Goal: Transaction & Acquisition: Download file/media

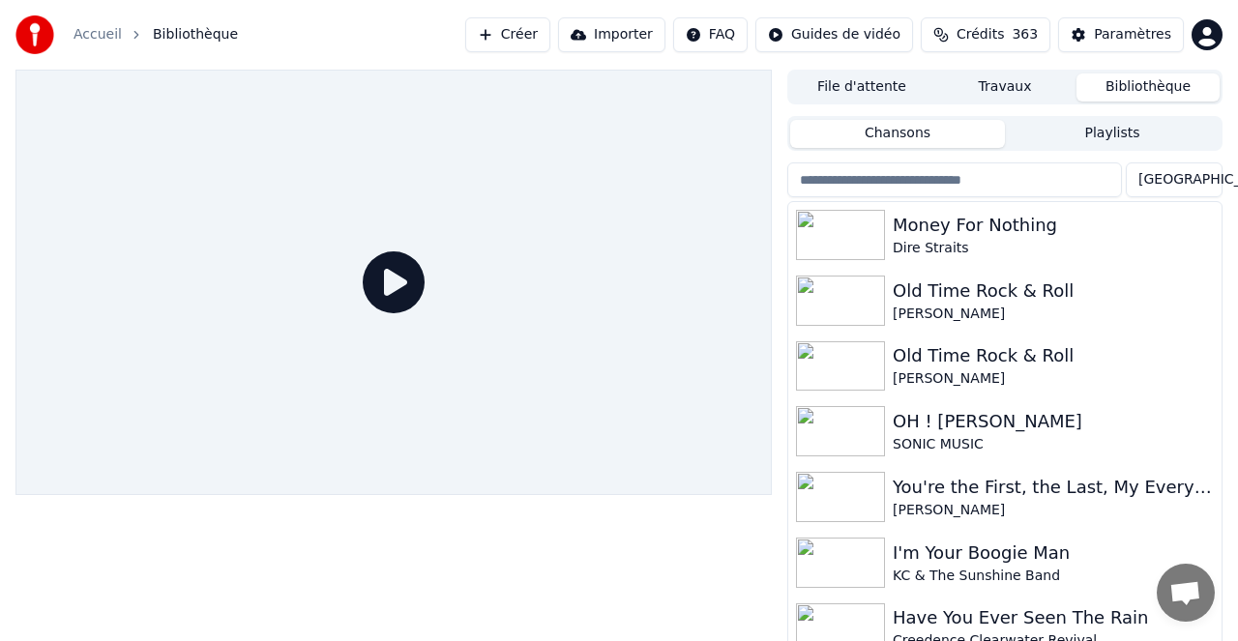
click at [378, 270] on icon at bounding box center [394, 283] width 62 height 62
click at [974, 228] on div "Money For Nothing" at bounding box center [1044, 225] width 302 height 27
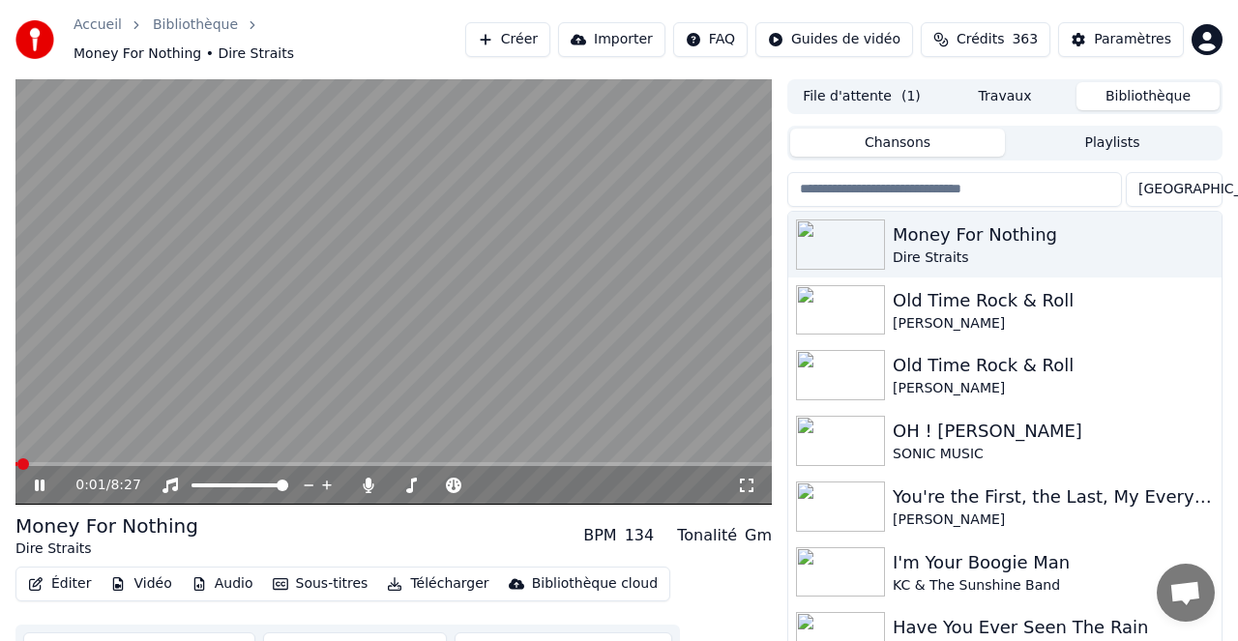
click at [91, 466] on div "0:01 / 8:27" at bounding box center [393, 485] width 756 height 39
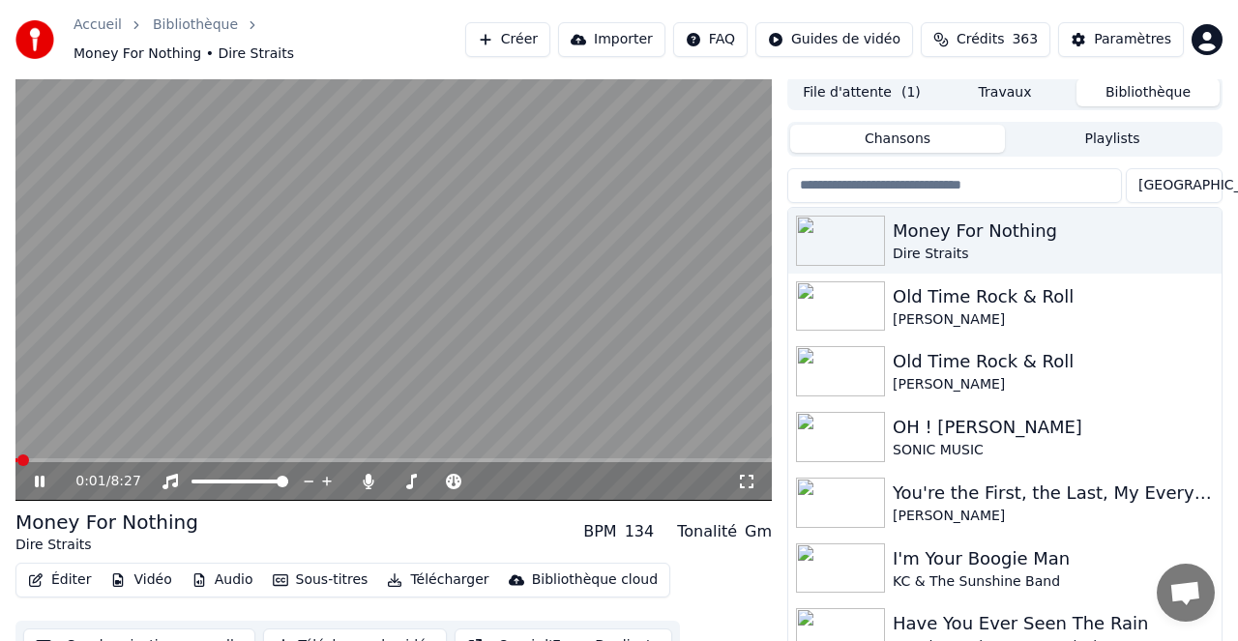
scroll to position [7, 0]
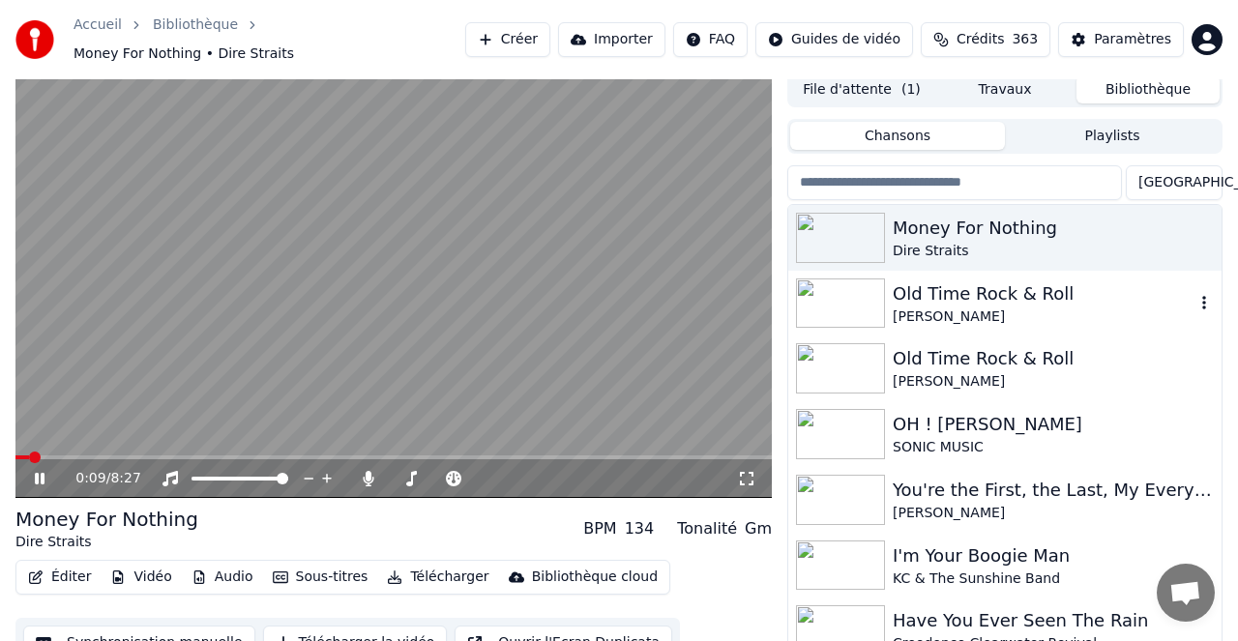
click at [951, 289] on div "Old Time Rock & Roll" at bounding box center [1044, 294] width 302 height 27
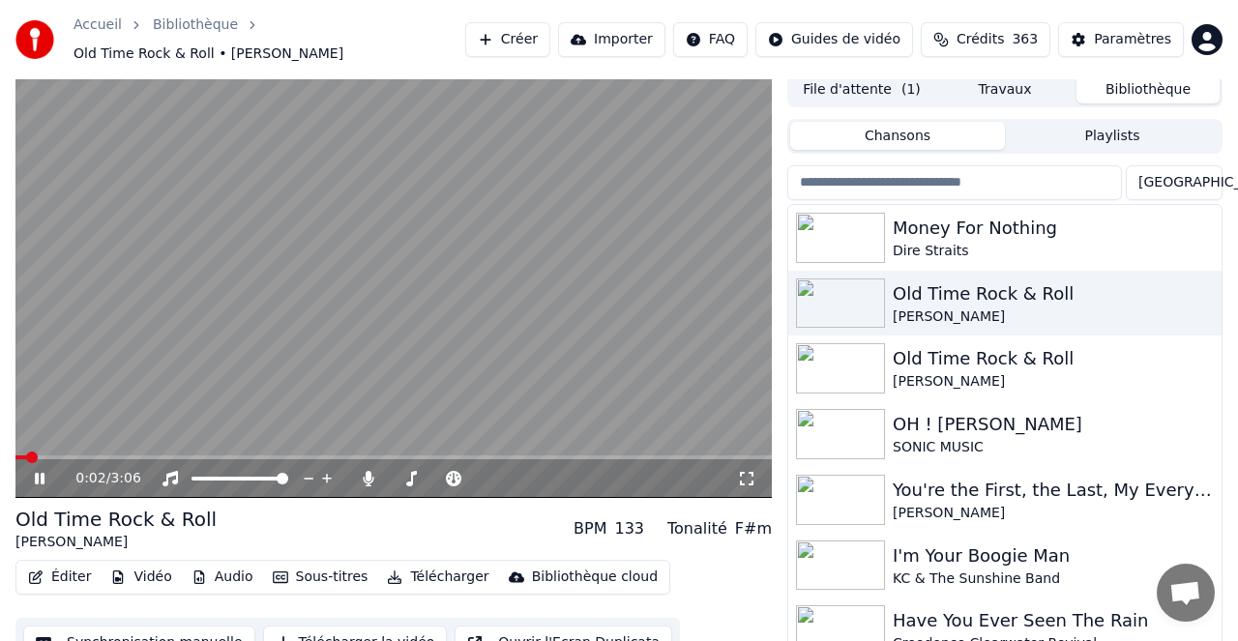
click at [107, 459] on div "0:02 / 3:06" at bounding box center [393, 478] width 756 height 39
click at [60, 459] on div "0:03 / 3:06" at bounding box center [393, 478] width 756 height 39
click at [225, 460] on div "0:34 / 3:06" at bounding box center [393, 477] width 756 height 43
click at [38, 475] on icon at bounding box center [53, 478] width 44 height 15
click at [40, 472] on icon at bounding box center [40, 479] width 12 height 14
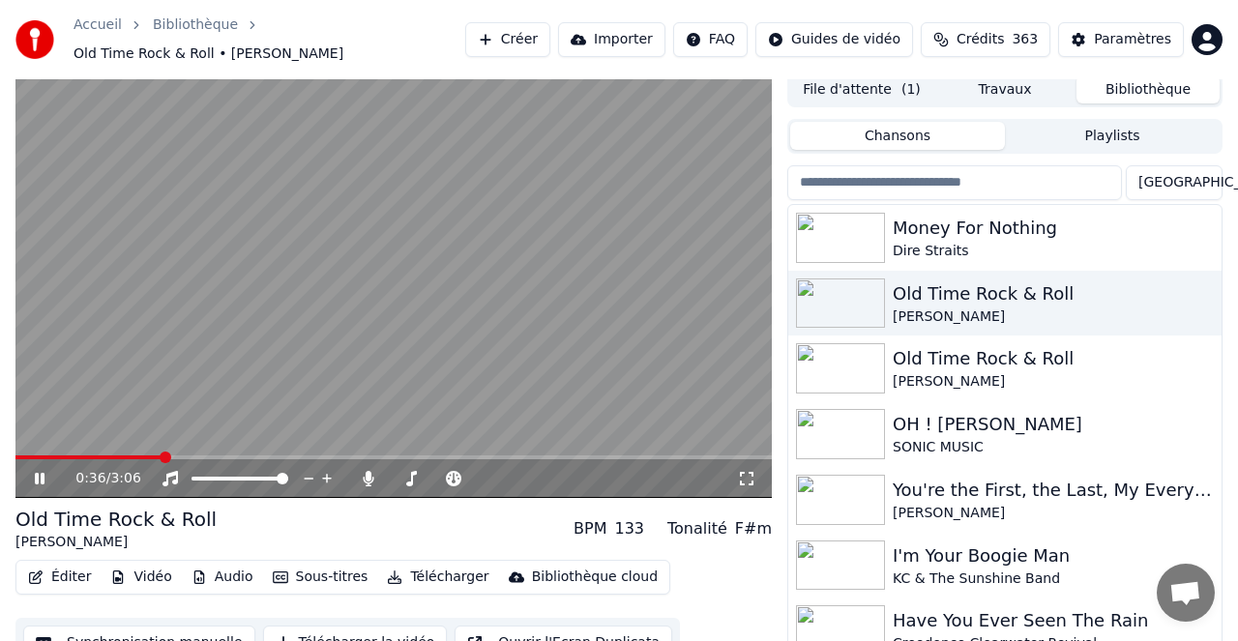
click at [6, 471] on div "0:36 / 3:06 Old Time Rock & Roll [PERSON_NAME] BPM 133 Tonalité F#m Éditer Vidé…" at bounding box center [619, 379] width 1238 height 612
click at [43, 473] on icon at bounding box center [40, 479] width 10 height 12
click at [43, 471] on icon at bounding box center [53, 478] width 44 height 15
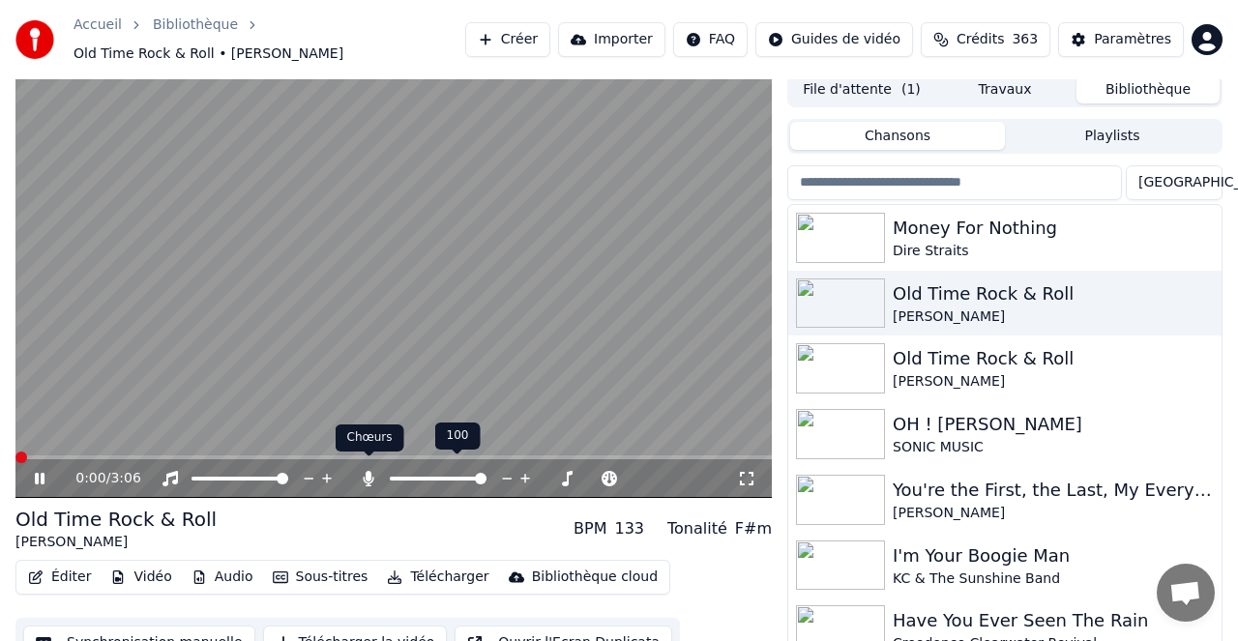
click at [369, 471] on icon at bounding box center [369, 478] width 11 height 15
click at [372, 471] on icon at bounding box center [368, 478] width 19 height 15
click at [390, 473] on span at bounding box center [396, 479] width 12 height 12
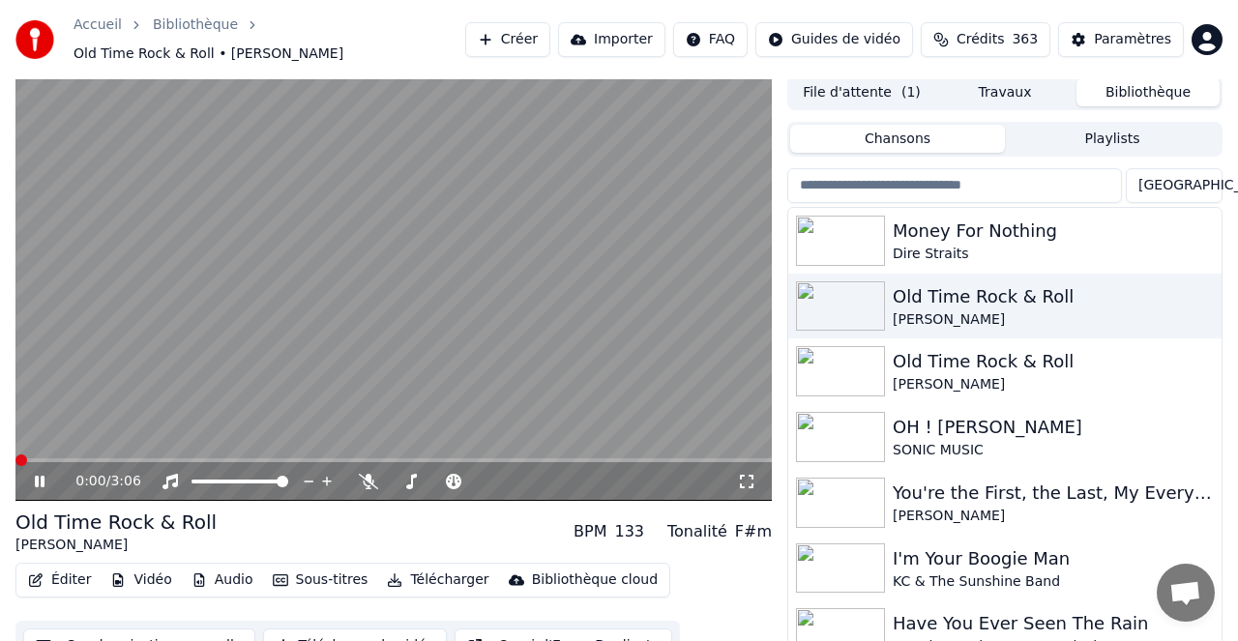
click at [40, 474] on icon at bounding box center [53, 481] width 44 height 15
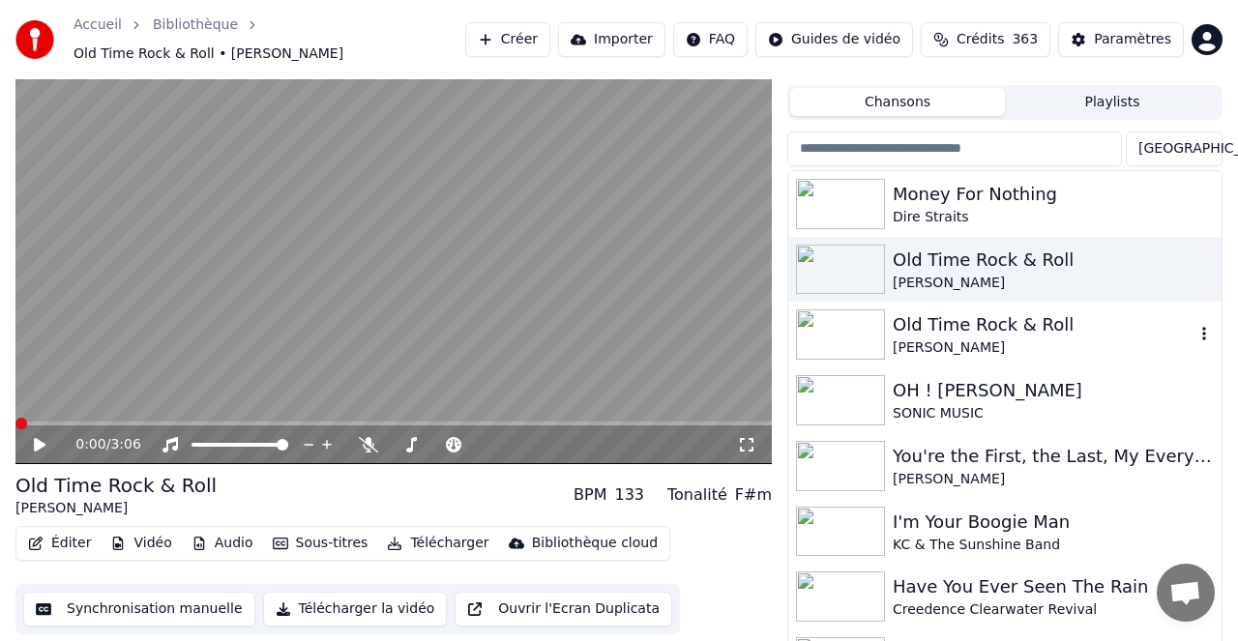
click at [972, 313] on div "Old Time Rock & Roll" at bounding box center [1044, 324] width 302 height 27
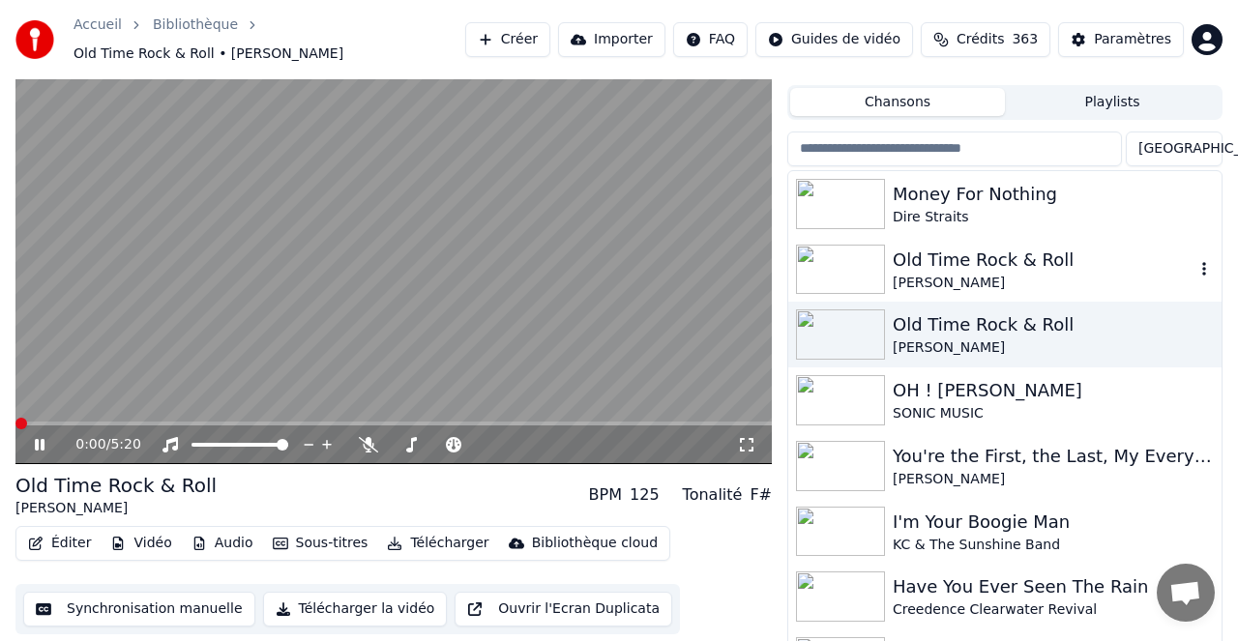
click at [959, 250] on div "Old Time Rock & Roll" at bounding box center [1044, 260] width 302 height 27
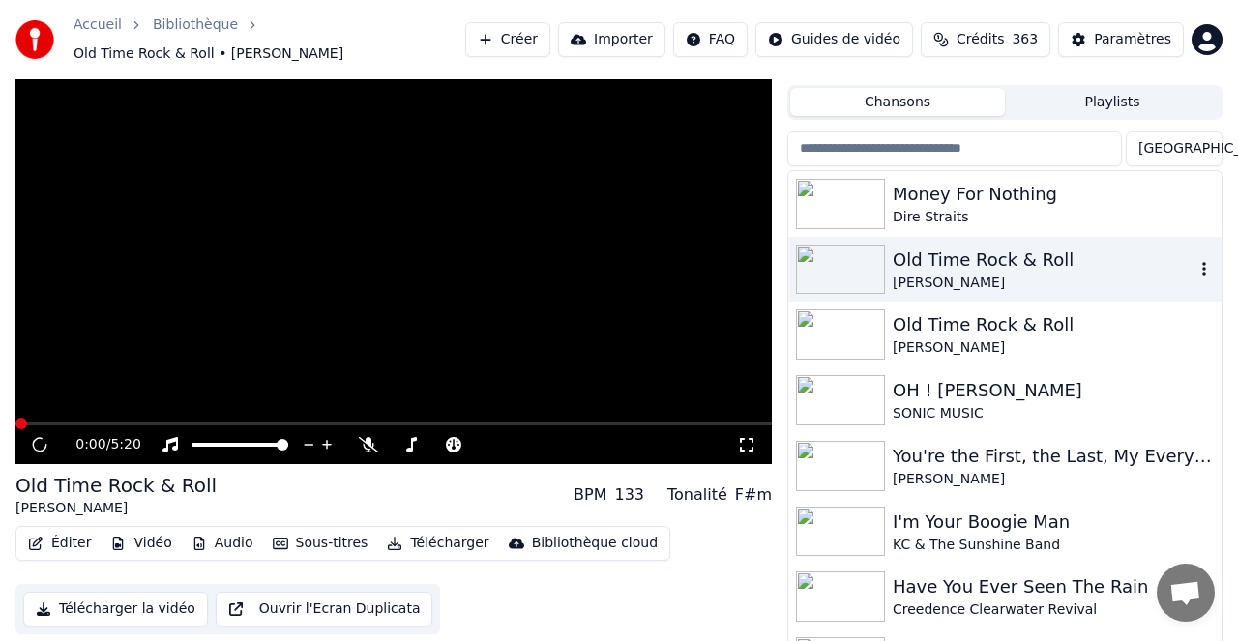
scroll to position [37, 0]
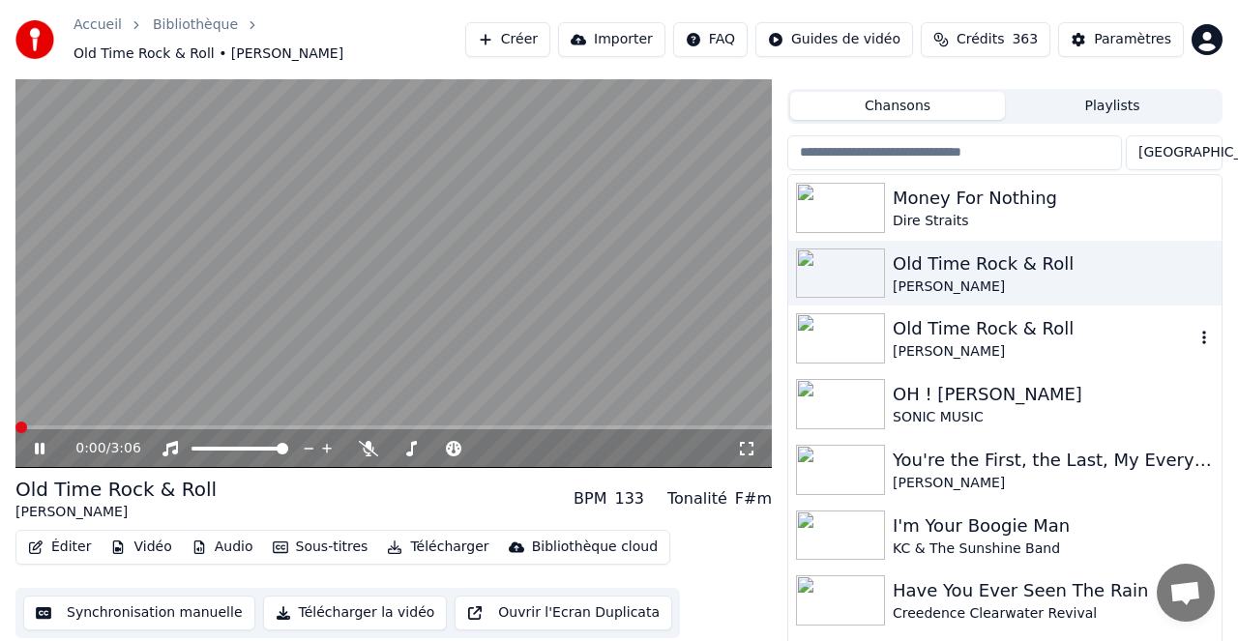
click at [950, 323] on div "Old Time Rock & Roll" at bounding box center [1044, 328] width 302 height 27
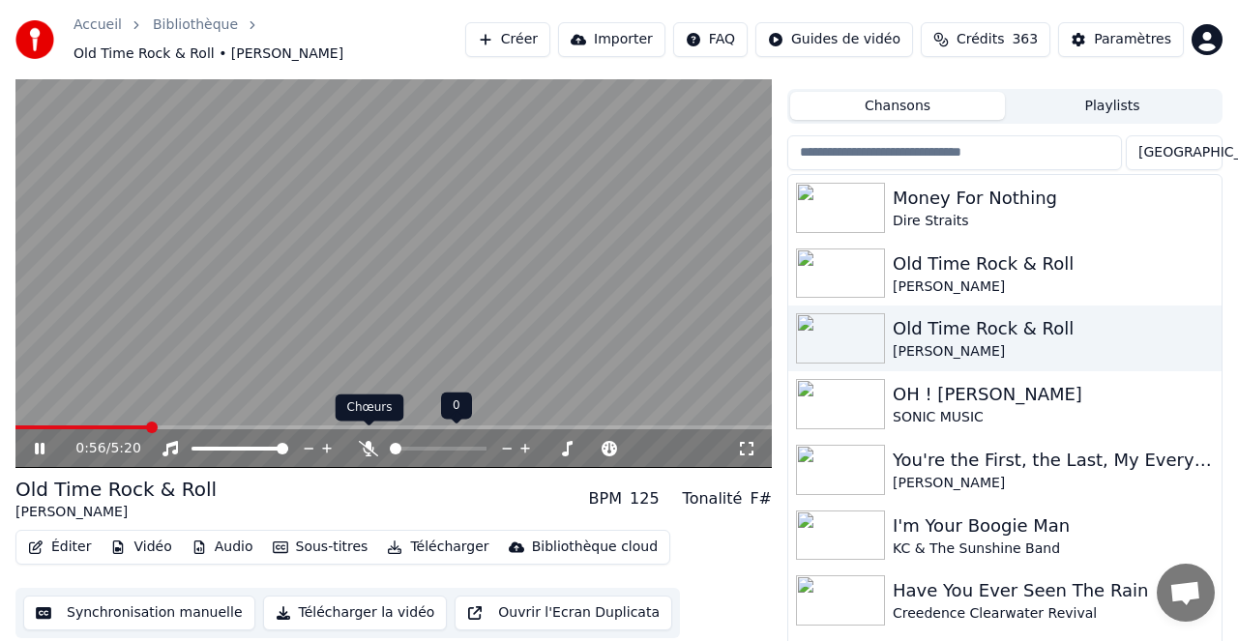
click at [367, 441] on icon at bounding box center [368, 448] width 19 height 15
click at [40, 441] on icon at bounding box center [53, 448] width 44 height 15
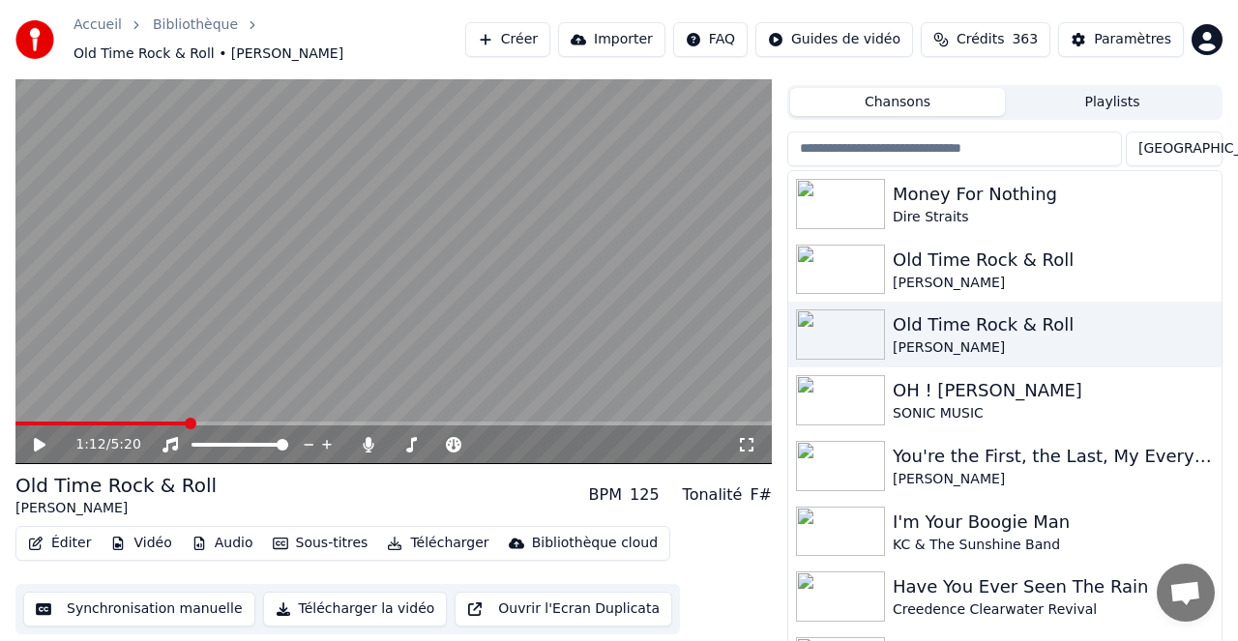
click at [40, 438] on icon at bounding box center [40, 445] width 12 height 14
click at [369, 437] on icon at bounding box center [369, 444] width 11 height 15
click at [44, 439] on icon at bounding box center [40, 445] width 10 height 12
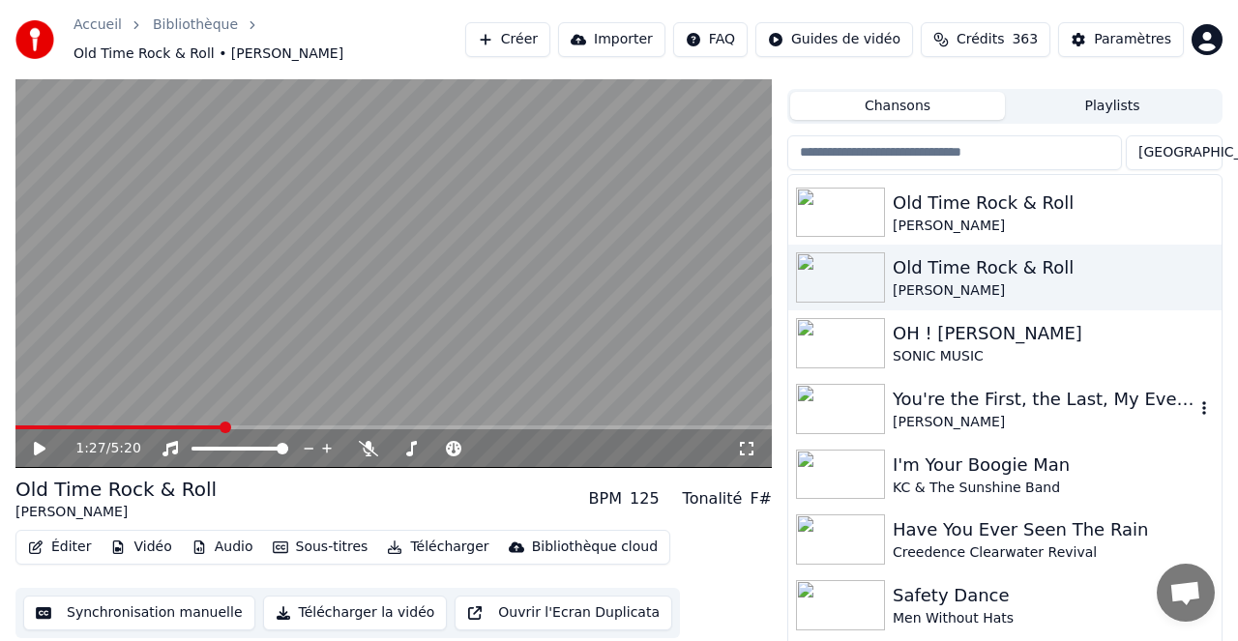
scroll to position [60, 0]
click at [1001, 394] on div "You're the First, the Last, My Everything" at bounding box center [1044, 400] width 302 height 27
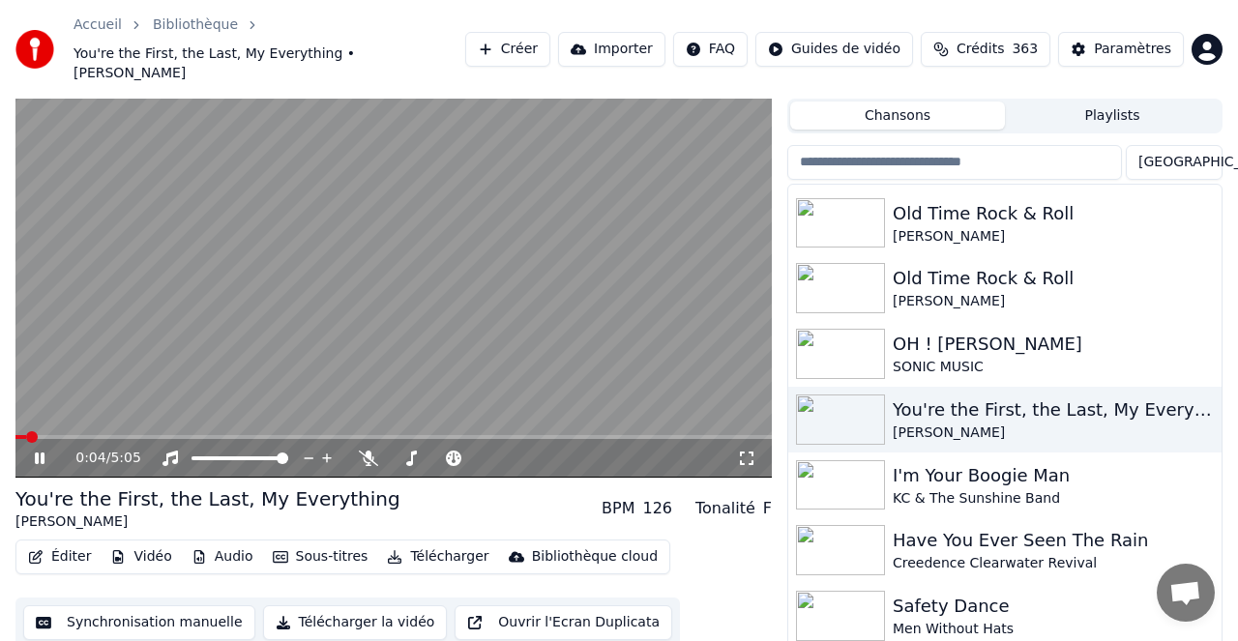
click at [141, 414] on video at bounding box center [393, 265] width 756 height 426
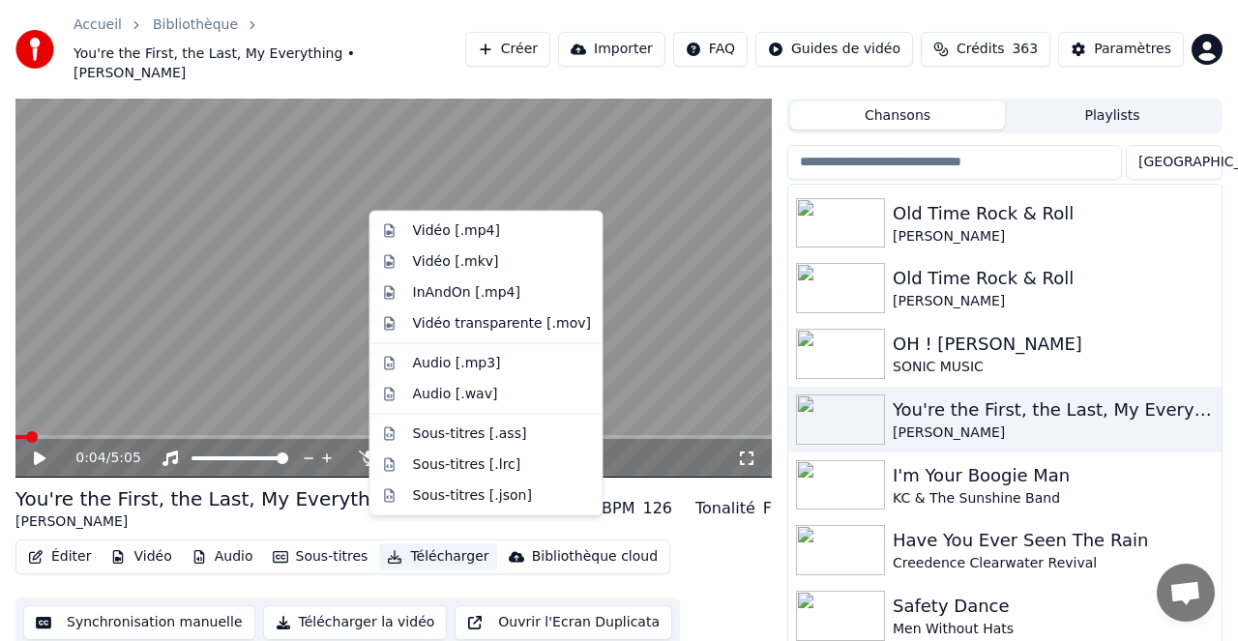
click at [432, 544] on button "Télécharger" at bounding box center [437, 557] width 117 height 27
click at [460, 224] on div "Vidéo [.mp4]" at bounding box center [456, 231] width 87 height 19
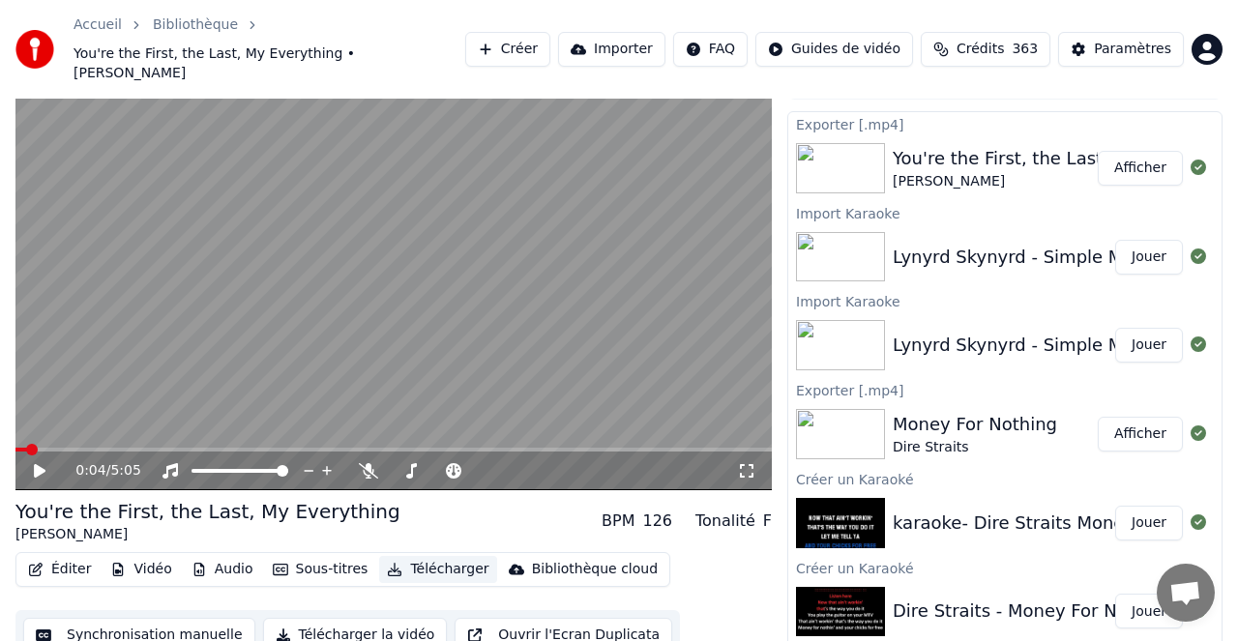
scroll to position [1, 0]
click at [1141, 150] on button "Afficher" at bounding box center [1140, 167] width 85 height 35
